Goal: Book appointment/travel/reservation

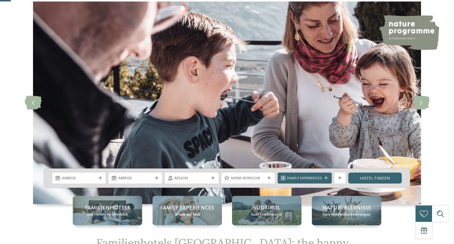
scroll to position [64, 0]
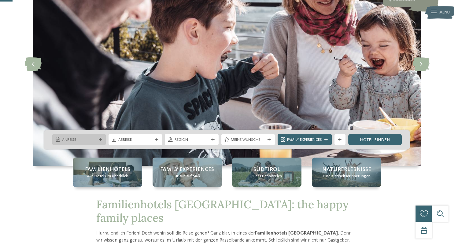
click at [98, 138] on div "Anreise" at bounding box center [78, 139] width 53 height 11
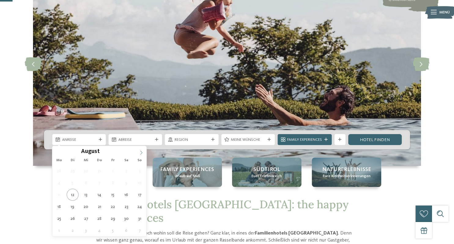
click at [140, 154] on icon at bounding box center [141, 153] width 4 height 4
type input "****"
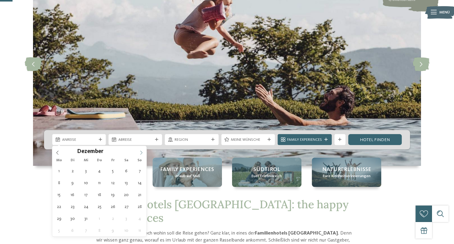
click at [140, 154] on icon at bounding box center [141, 153] width 4 height 4
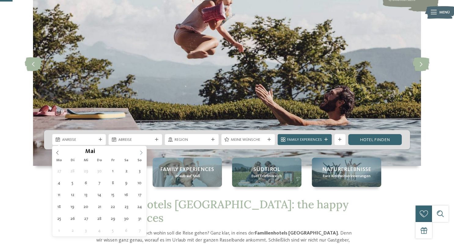
click at [140, 154] on icon at bounding box center [141, 153] width 4 height 4
click at [59, 152] on icon at bounding box center [57, 153] width 4 height 4
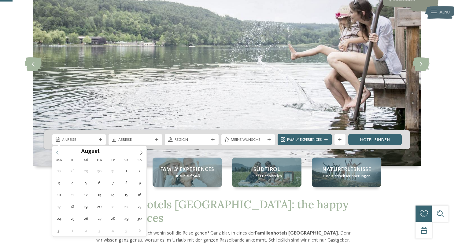
click at [59, 152] on icon at bounding box center [57, 153] width 4 height 4
type div "25.07.2026"
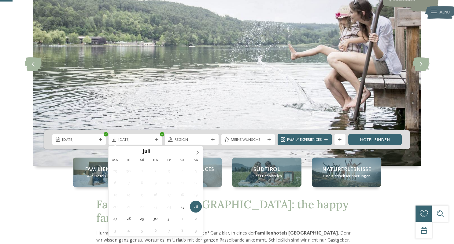
type input "****"
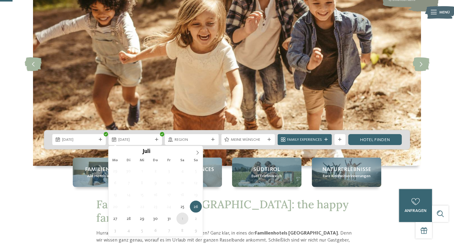
type div "01.08.2026"
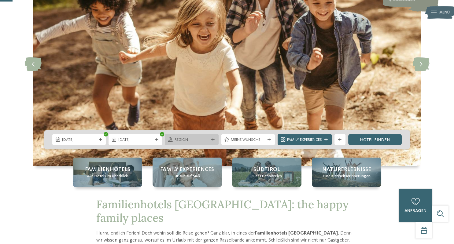
click at [212, 136] on div "Region" at bounding box center [191, 139] width 53 height 11
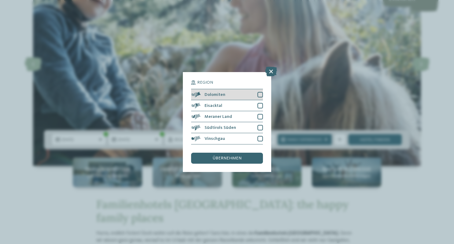
click at [259, 95] on div at bounding box center [260, 95] width 6 height 6
click at [213, 162] on div "übernehmen" at bounding box center [227, 158] width 72 height 11
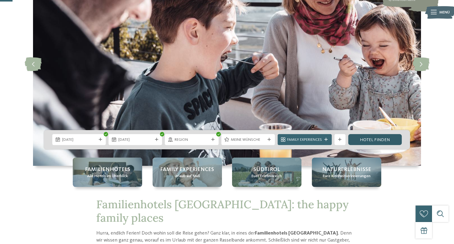
click at [379, 139] on link "Hotel finden" at bounding box center [374, 139] width 53 height 11
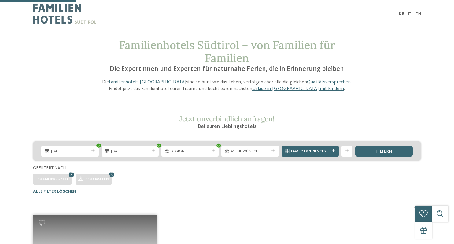
scroll to position [177, 0]
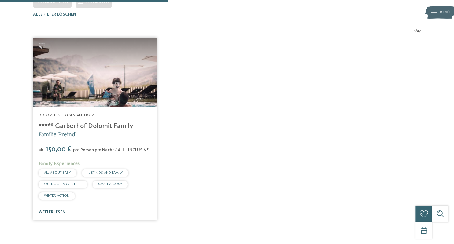
click at [41, 211] on link "weiterlesen" at bounding box center [52, 212] width 27 height 4
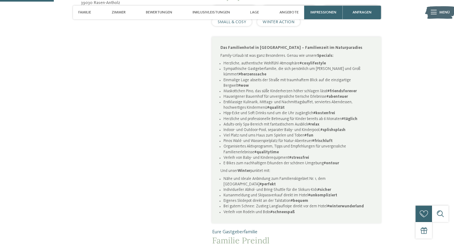
scroll to position [355, 0]
